Goal: Information Seeking & Learning: Learn about a topic

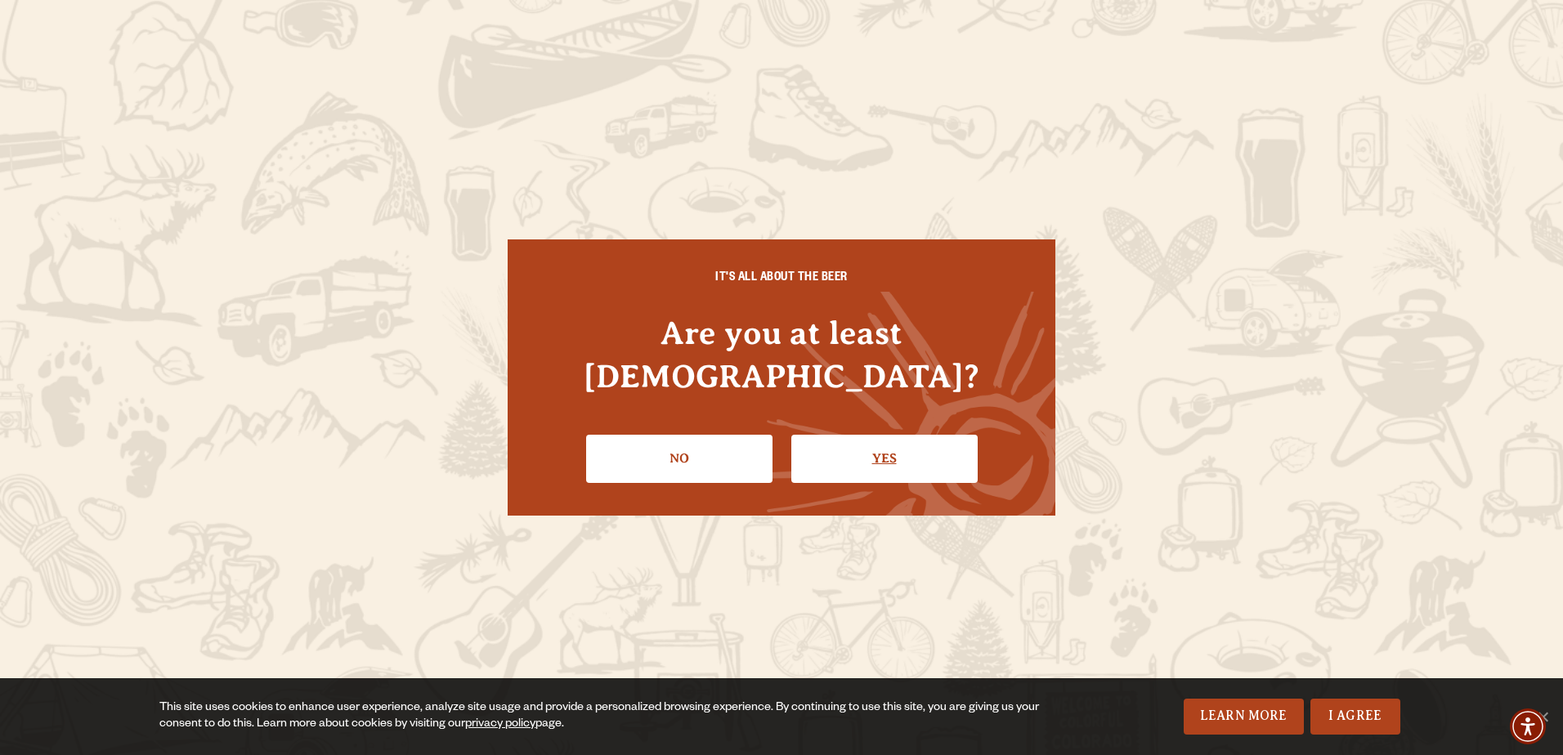
click at [879, 450] on link "Yes" at bounding box center [884, 458] width 186 height 47
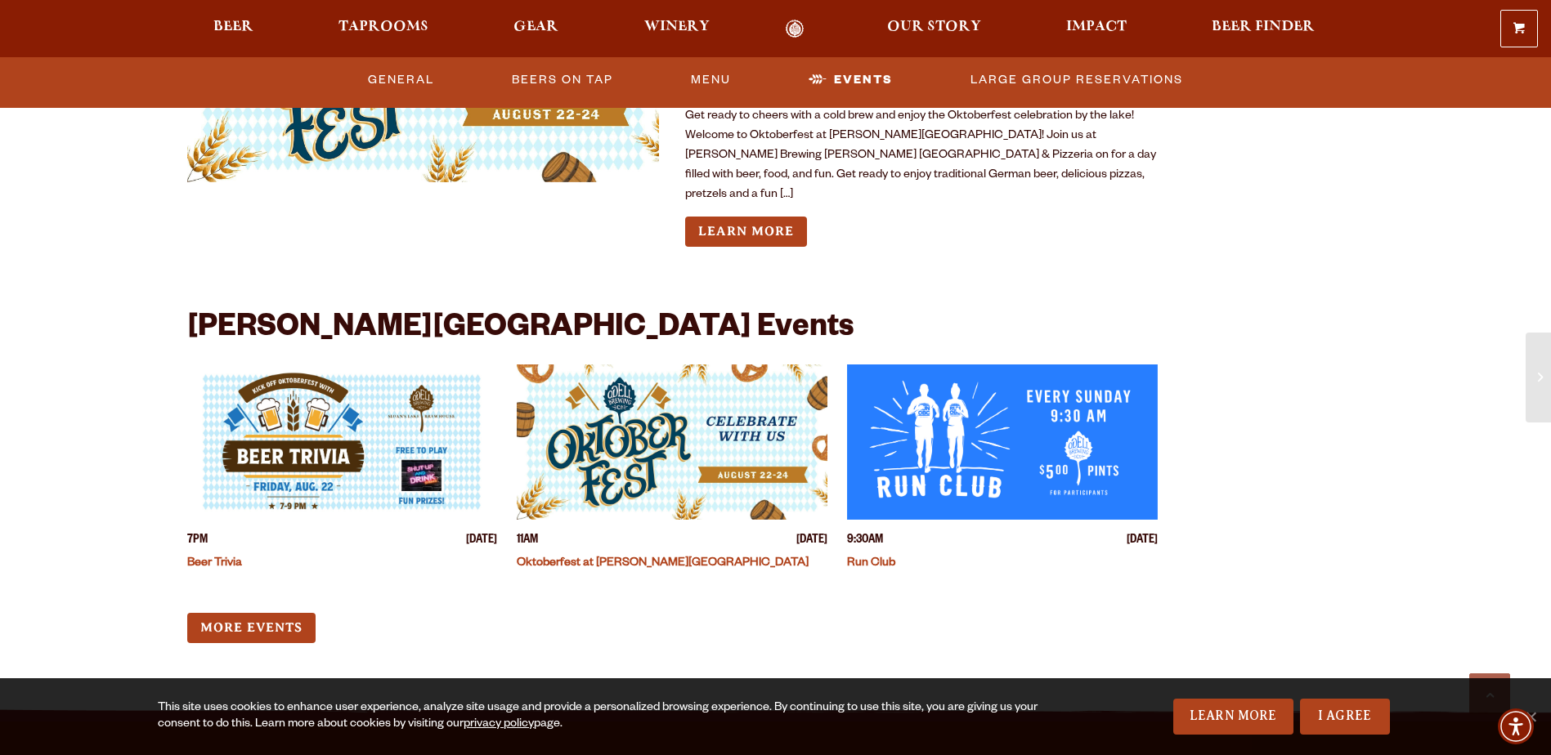
scroll to position [3761, 0]
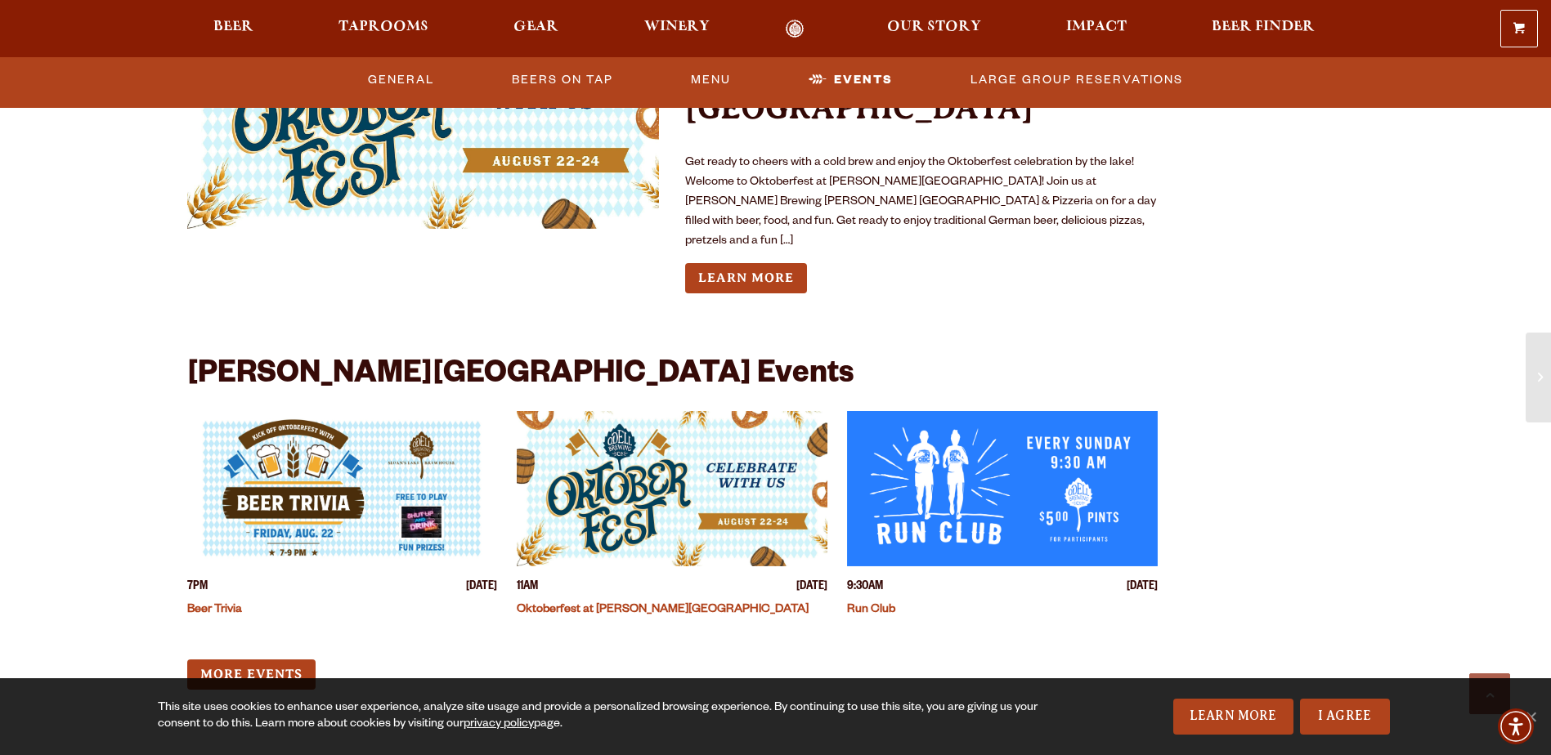
click at [650, 411] on img "View event details" at bounding box center [672, 488] width 311 height 155
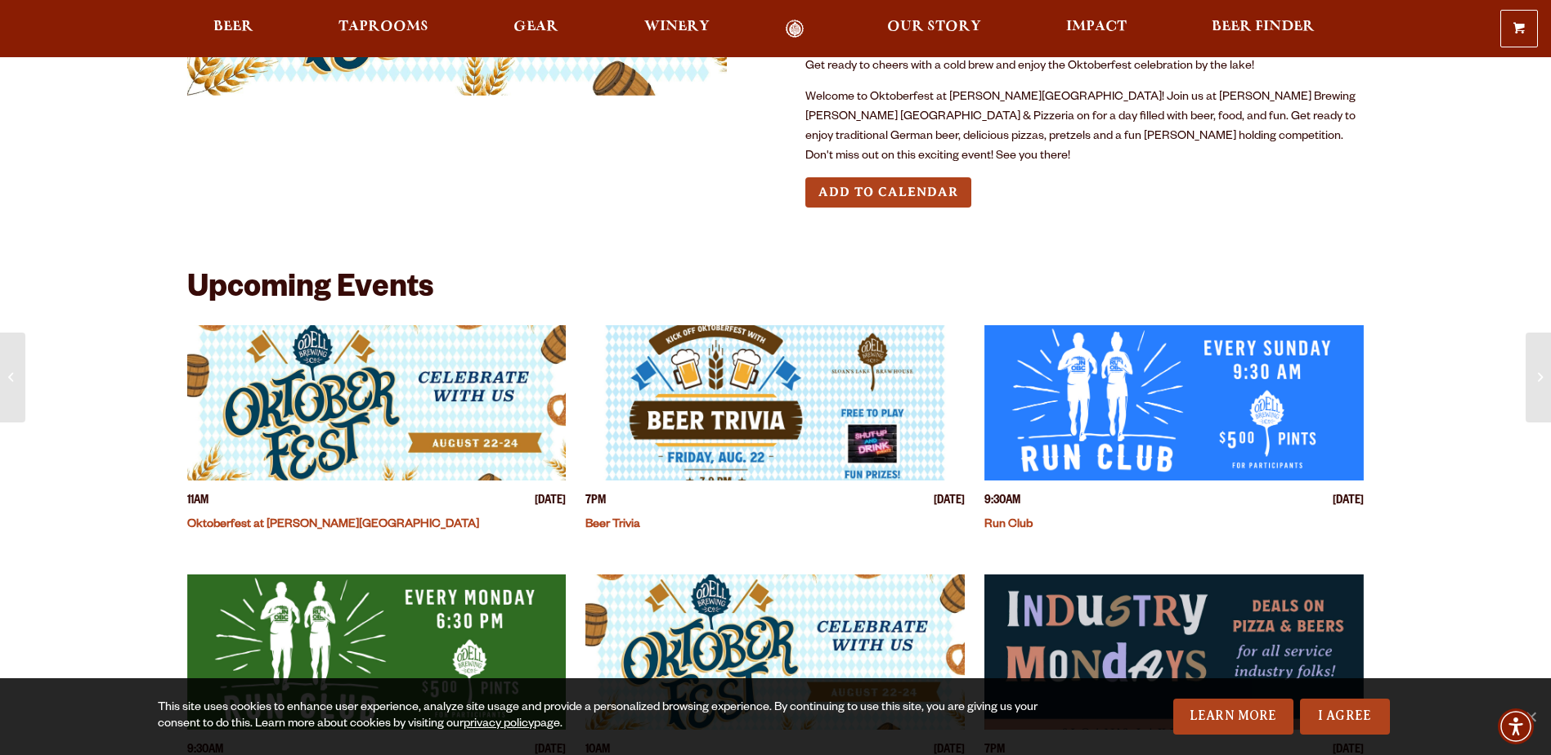
scroll to position [409, 0]
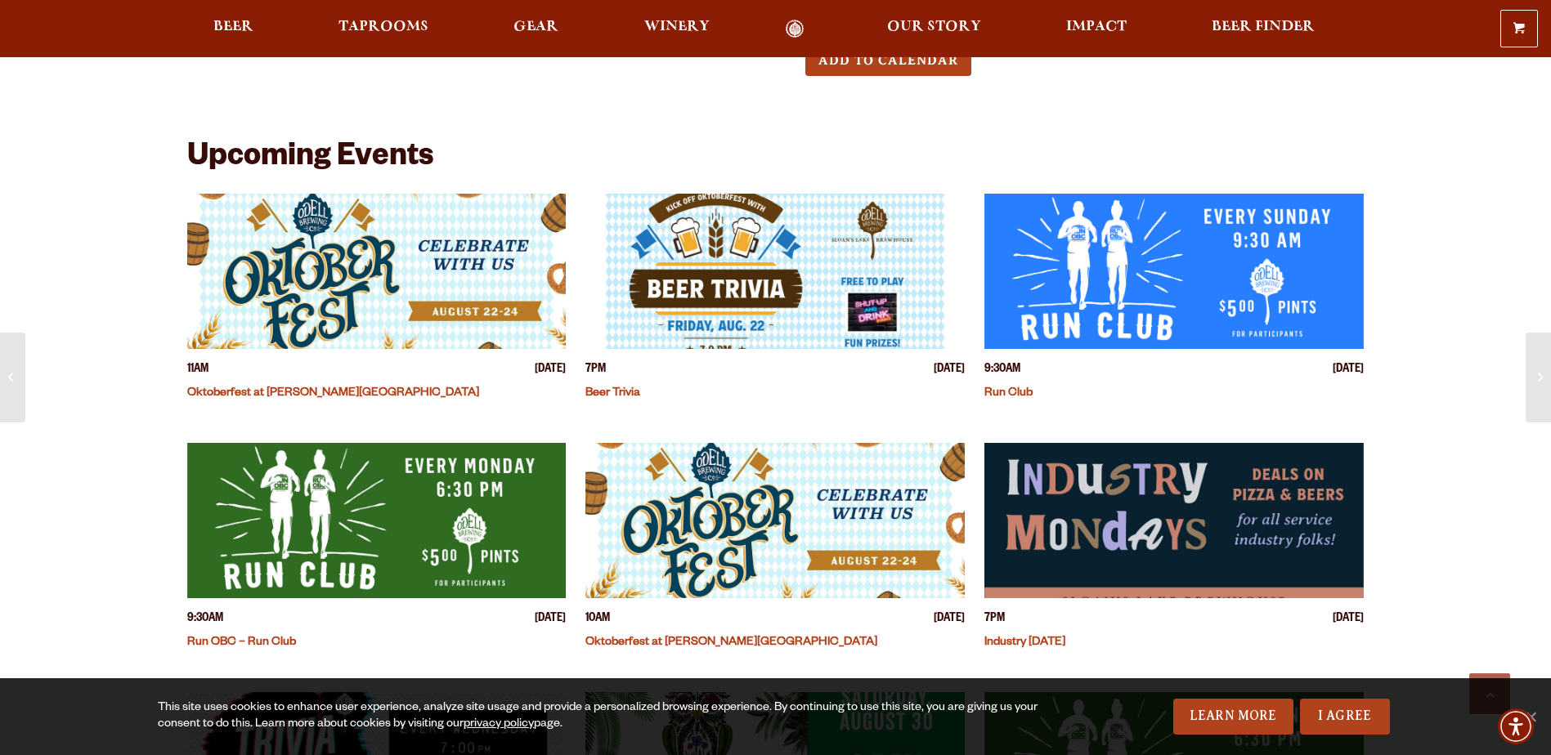
click at [715, 455] on img "View event details" at bounding box center [774, 520] width 379 height 155
